Goal: Task Accomplishment & Management: Manage account settings

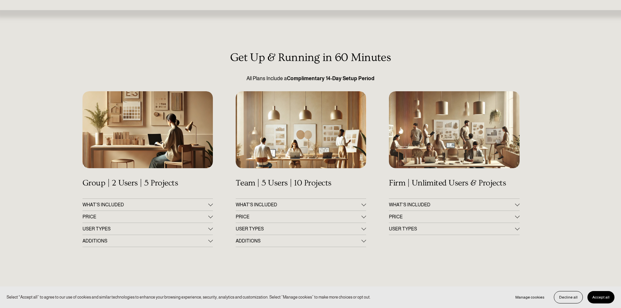
scroll to position [33, 0]
click at [210, 216] on div at bounding box center [210, 216] width 5 height 5
click at [364, 217] on div at bounding box center [364, 216] width 5 height 5
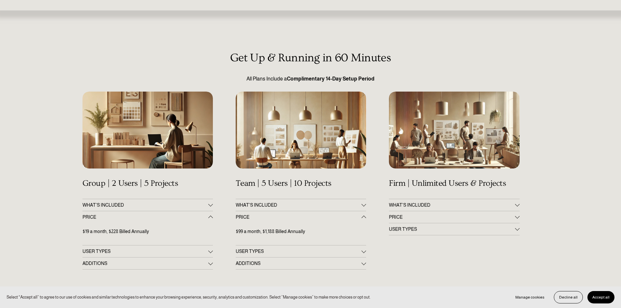
click at [516, 217] on div at bounding box center [517, 216] width 5 height 5
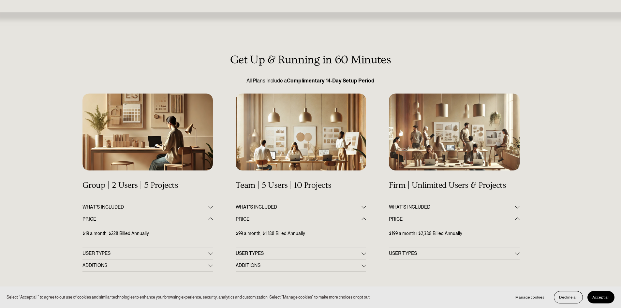
scroll to position [0, 0]
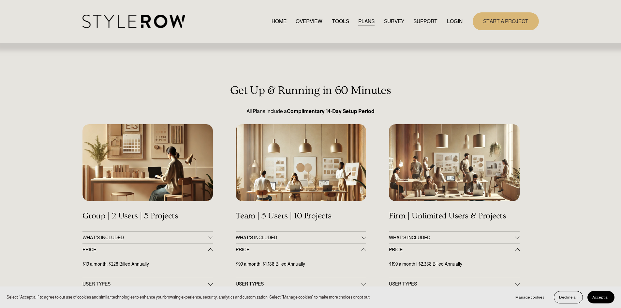
click at [451, 20] on link "LOGIN" at bounding box center [455, 21] width 16 height 9
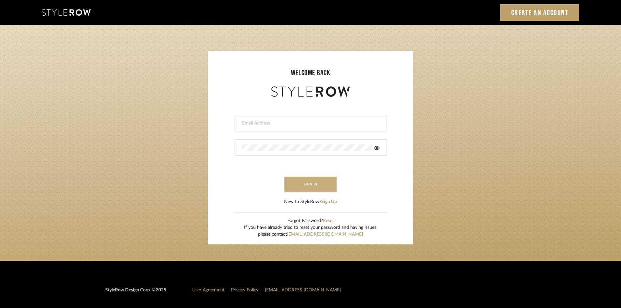
type input "[PERSON_NAME][EMAIL_ADDRESS][DOMAIN_NAME]"
click at [312, 187] on button "sign in" at bounding box center [311, 184] width 52 height 15
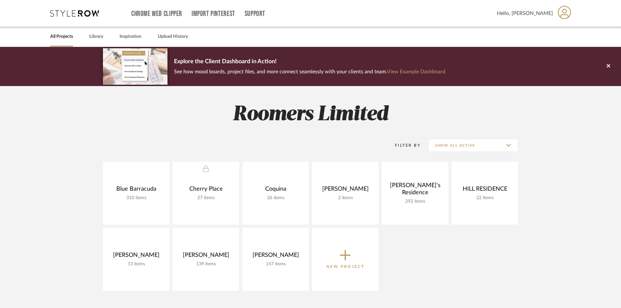
click at [530, 13] on span "Hello, [PERSON_NAME]" at bounding box center [525, 13] width 56 height 8
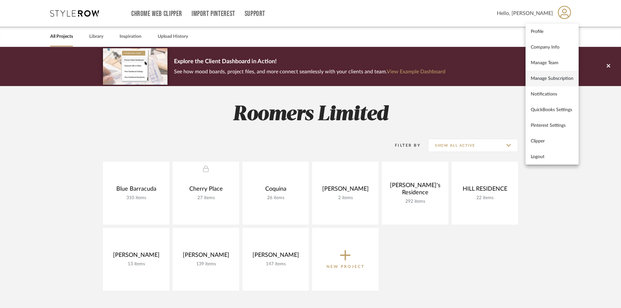
click at [547, 81] on span "Manage Subscription" at bounding box center [552, 79] width 43 height 6
